Goal: Check status: Check status

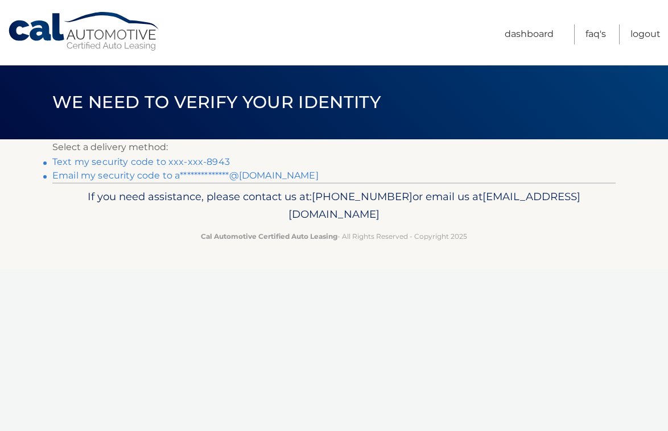
click at [113, 162] on link "Text my security code to xxx-xxx-8943" at bounding box center [140, 161] width 177 height 11
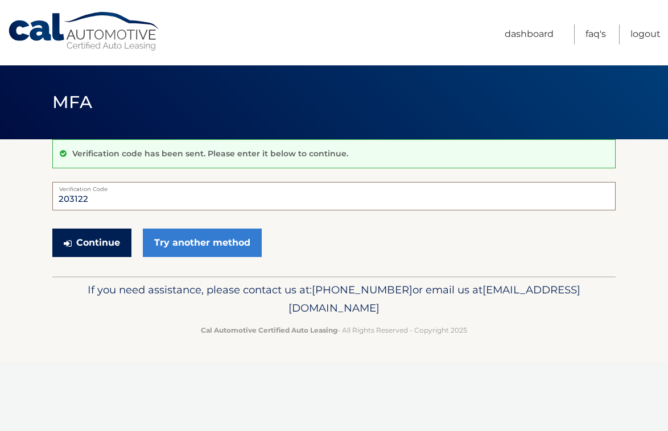
type input "203122"
click at [96, 245] on button "Continue" at bounding box center [91, 243] width 79 height 28
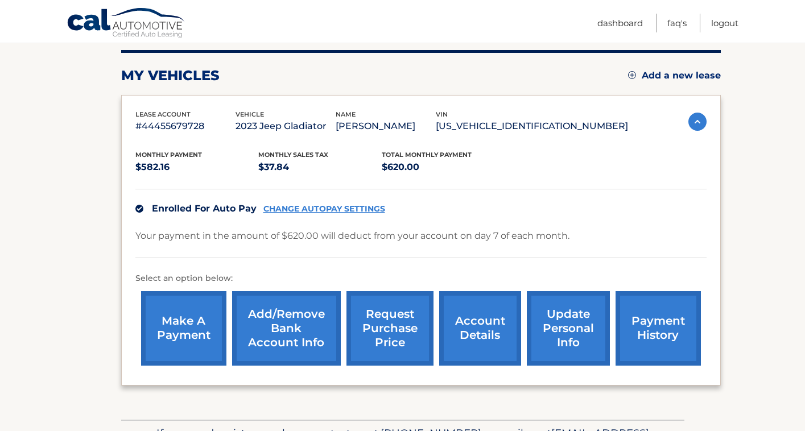
scroll to position [143, 0]
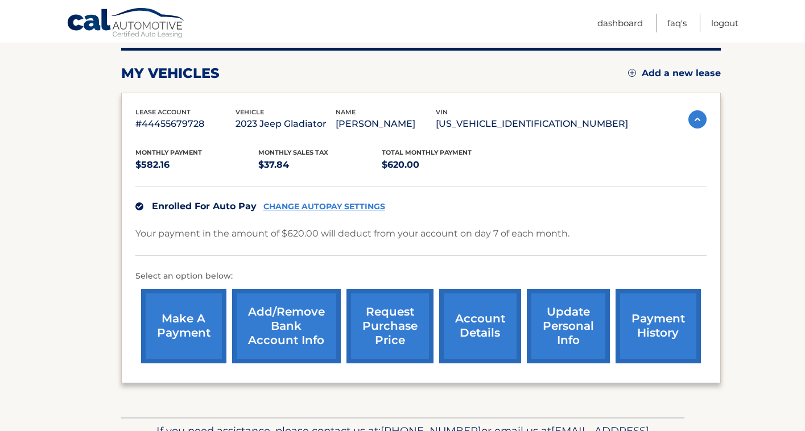
click at [383, 324] on link "request purchase price" at bounding box center [389, 326] width 87 height 75
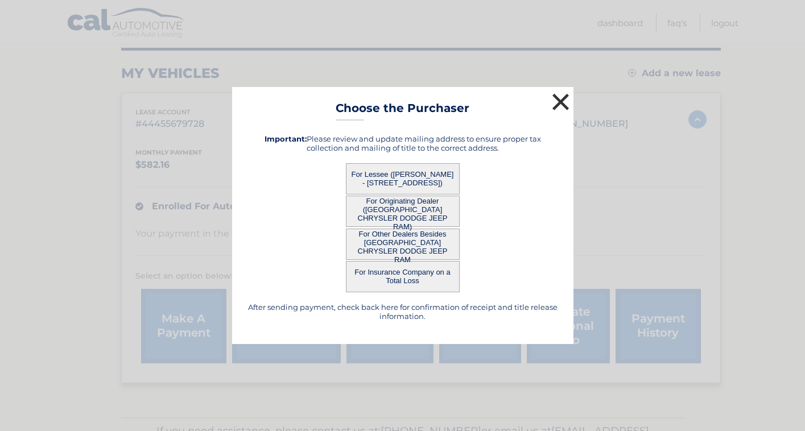
click at [563, 99] on button "×" at bounding box center [560, 101] width 23 height 23
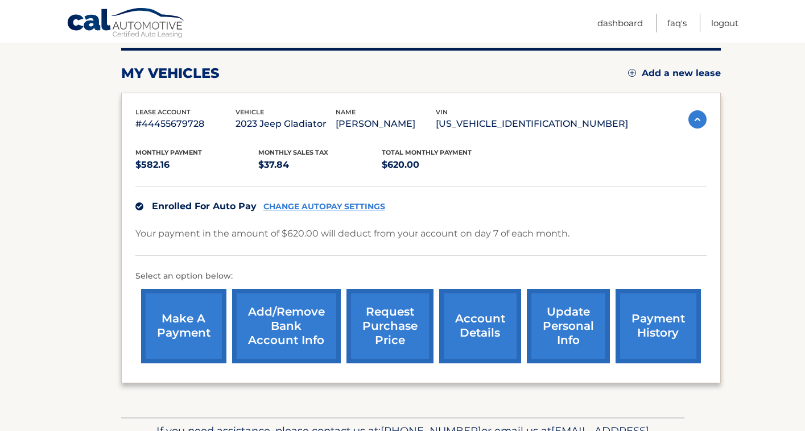
click at [477, 320] on link "account details" at bounding box center [480, 326] width 82 height 75
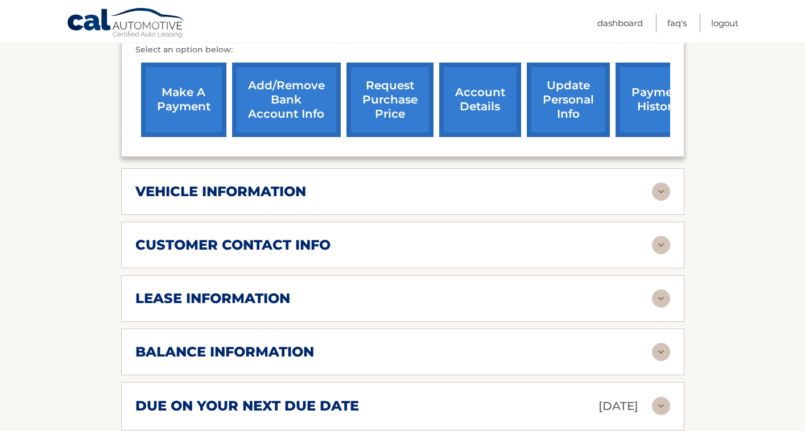
scroll to position [402, 0]
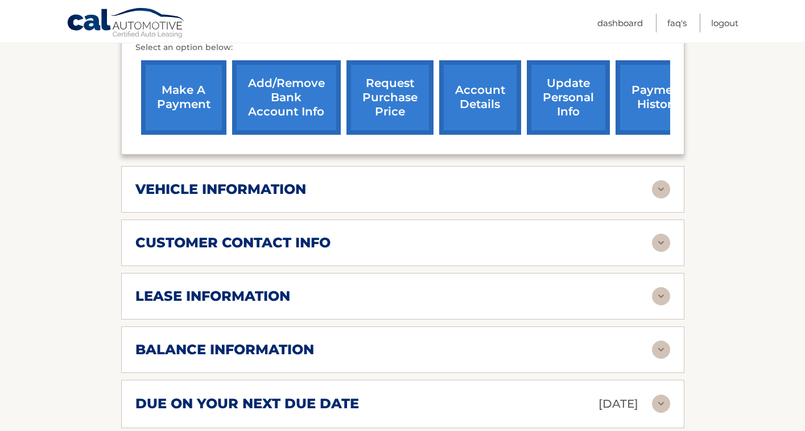
click at [661, 180] on img at bounding box center [661, 189] width 18 height 18
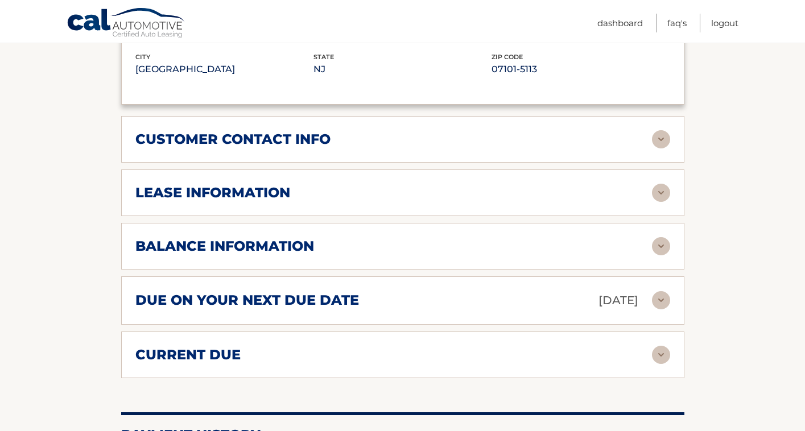
scroll to position [781, 0]
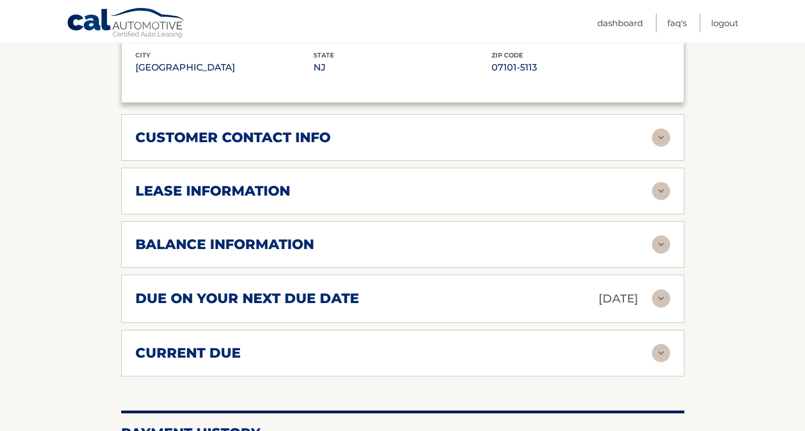
click at [661, 182] on img at bounding box center [661, 191] width 18 height 18
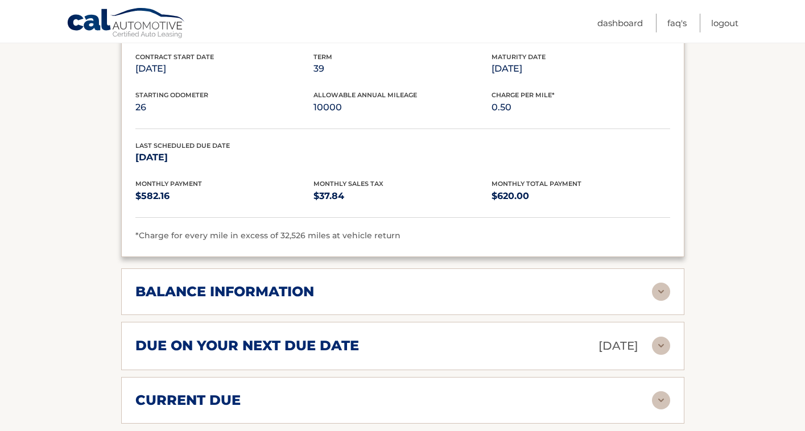
scroll to position [956, 0]
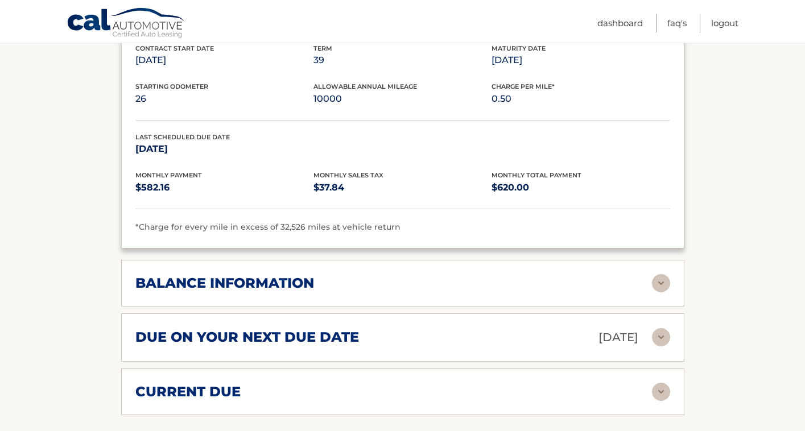
click at [661, 274] on img at bounding box center [661, 283] width 18 height 18
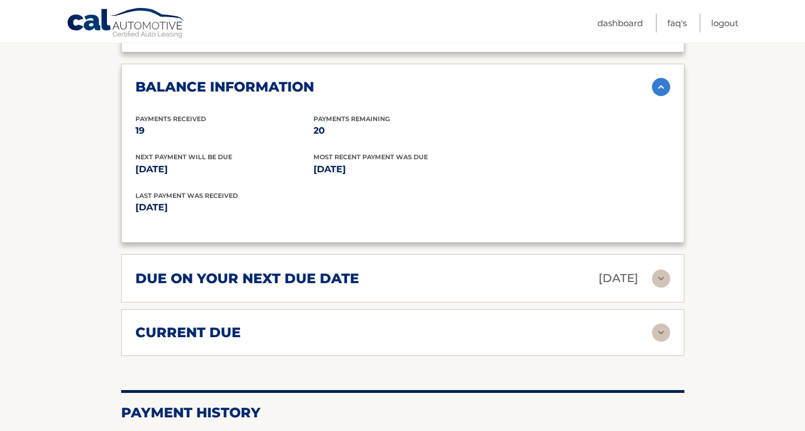
scroll to position [1160, 0]
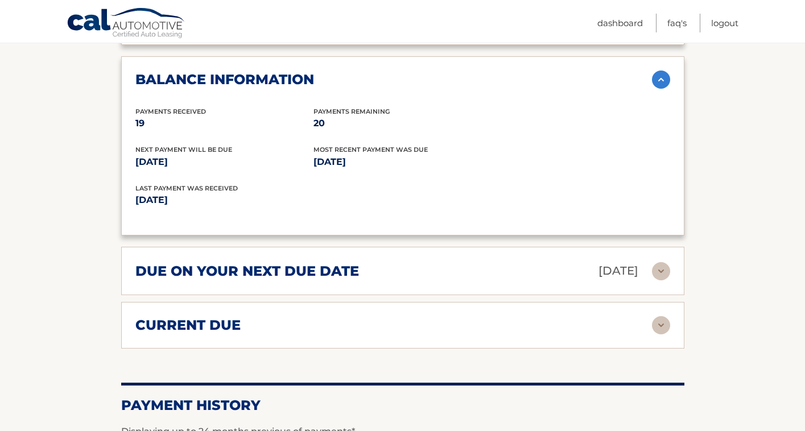
click at [664, 316] on img at bounding box center [661, 325] width 18 height 18
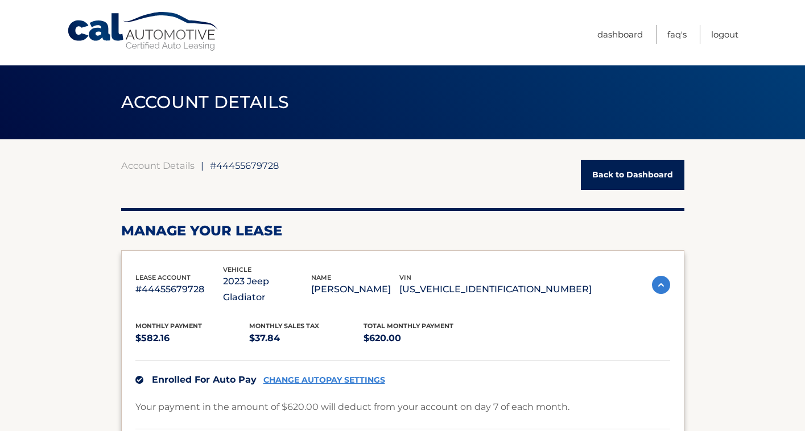
scroll to position [0, 0]
click at [675, 35] on link "FAQ's" at bounding box center [676, 34] width 19 height 19
